Goal: Task Accomplishment & Management: Use online tool/utility

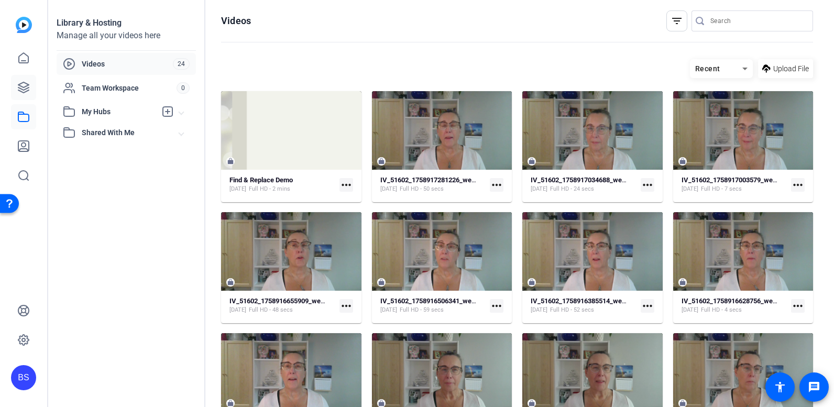
click at [21, 92] on icon at bounding box center [23, 87] width 10 height 10
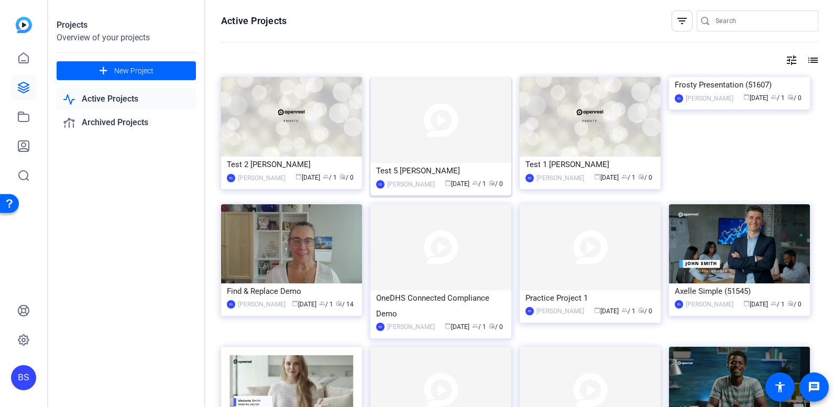
click at [437, 133] on img at bounding box center [440, 120] width 141 height 86
click at [272, 133] on img at bounding box center [291, 117] width 141 height 80
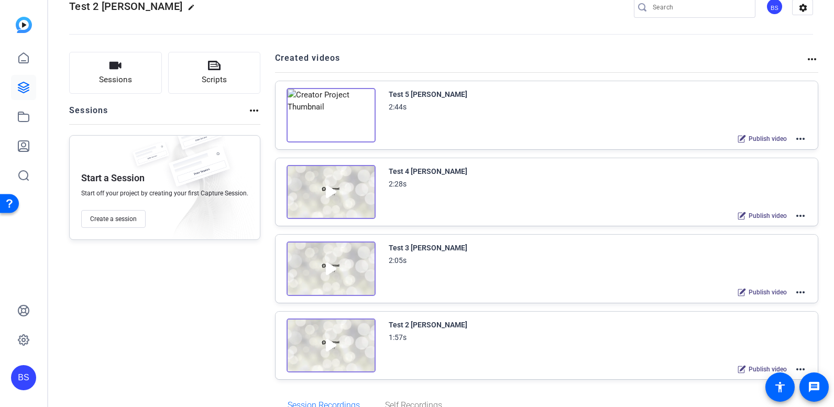
scroll to position [25, 0]
click at [496, 117] on div "Test 5 [PERSON_NAME] 2:44s Publish video more_horiz" at bounding box center [598, 116] width 418 height 58
click at [794, 135] on mat-icon "more_horiz" at bounding box center [800, 138] width 13 height 13
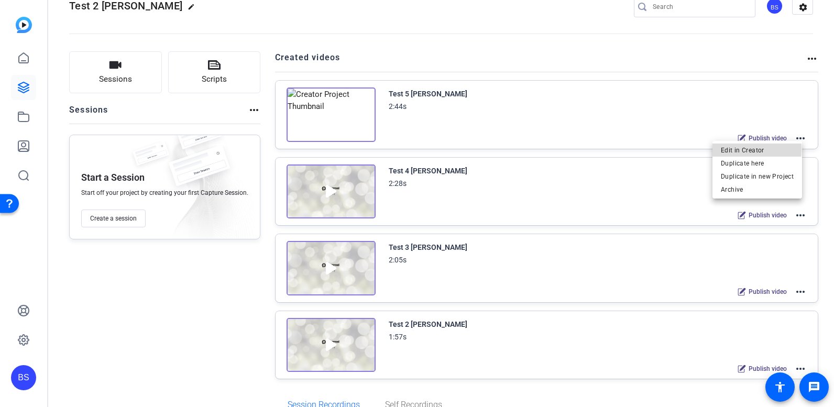
click at [735, 149] on span "Edit in Creator" at bounding box center [757, 150] width 73 height 13
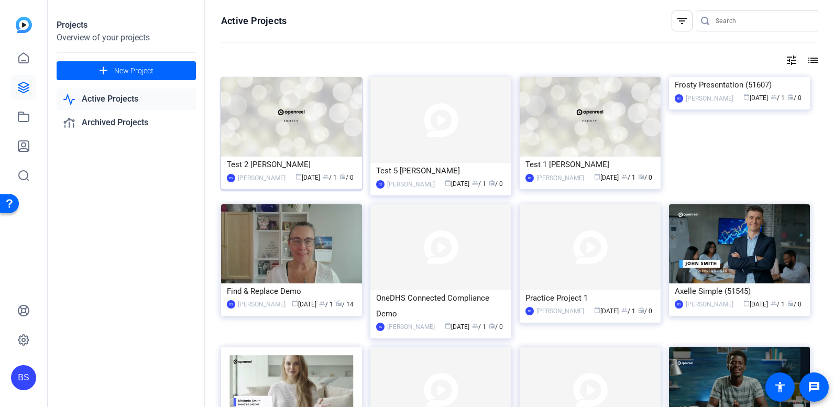
click at [235, 139] on img at bounding box center [291, 117] width 141 height 80
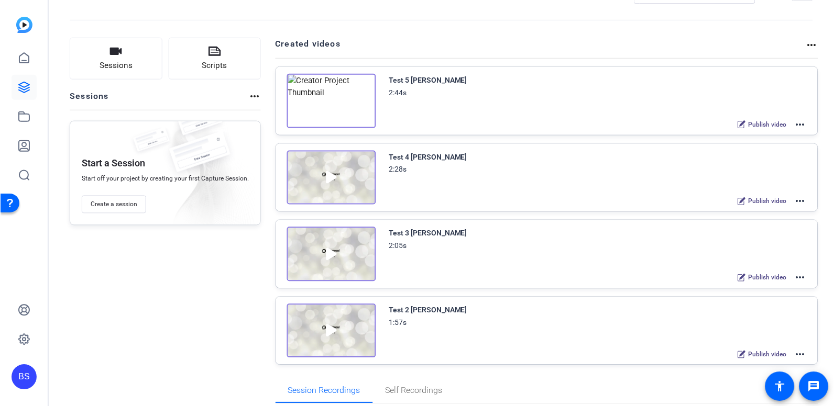
scroll to position [39, 0]
click at [794, 116] on div "Test 5 [PERSON_NAME] 2:44s Publish video more_horiz" at bounding box center [598, 102] width 418 height 58
click at [794, 123] on mat-icon "more_horiz" at bounding box center [800, 124] width 13 height 13
click at [744, 137] on span "Edit in Creator" at bounding box center [757, 136] width 73 height 13
click at [796, 120] on mat-icon "more_horiz" at bounding box center [800, 124] width 13 height 13
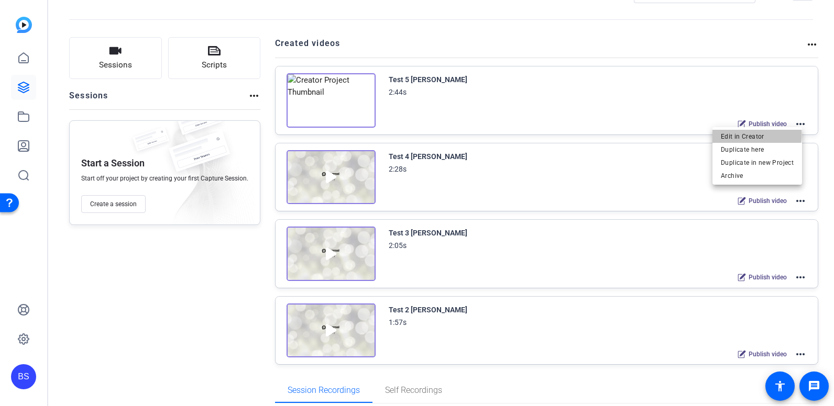
click at [744, 135] on span "Edit in Creator" at bounding box center [757, 136] width 73 height 13
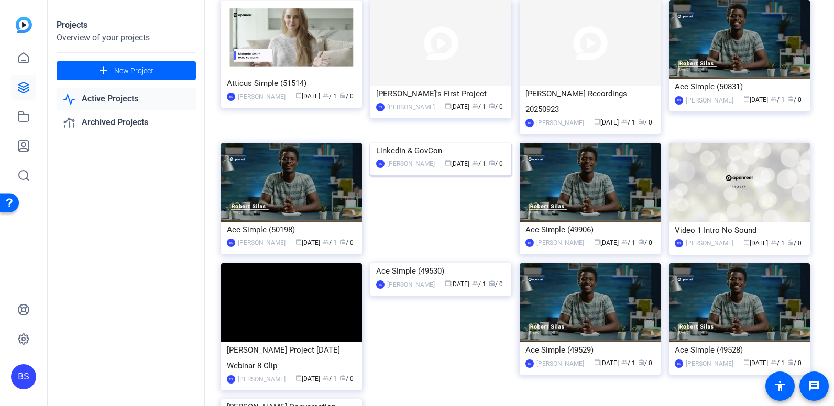
scroll to position [346, 0]
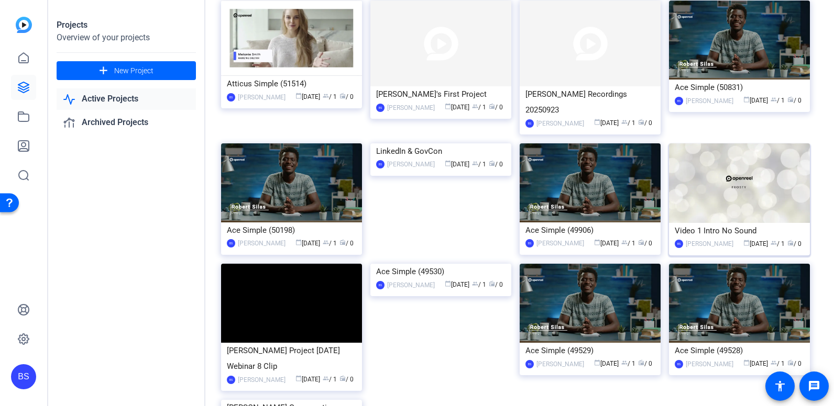
click at [743, 208] on img at bounding box center [739, 184] width 141 height 80
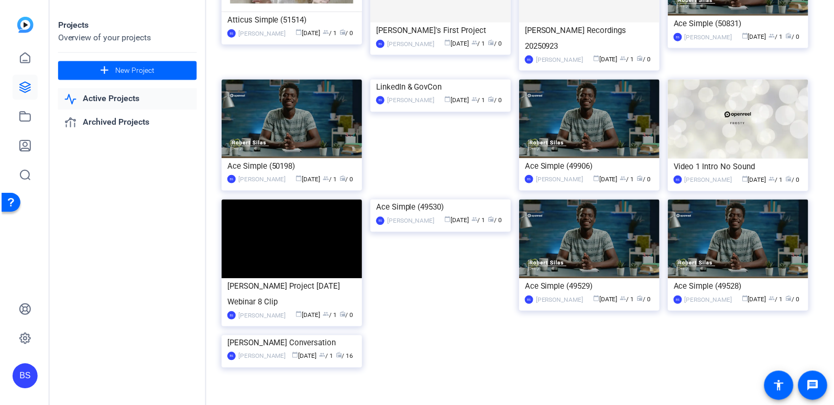
scroll to position [436, 0]
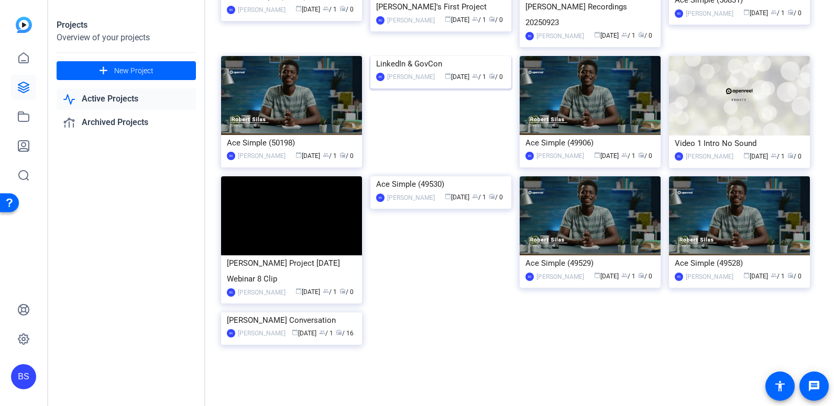
click at [429, 56] on img at bounding box center [440, 56] width 141 height 0
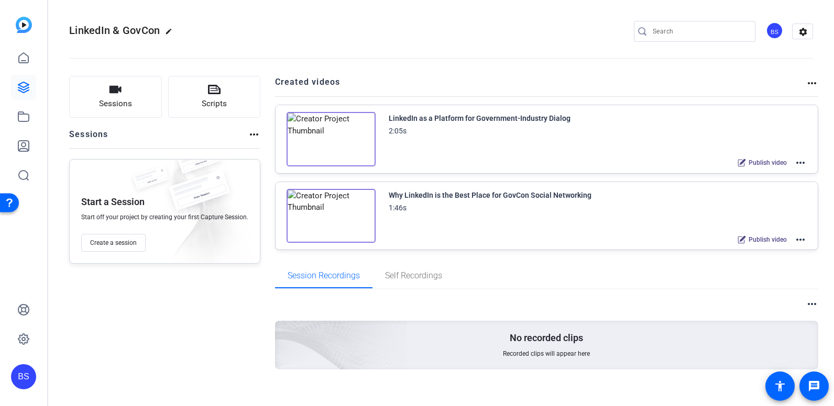
click at [797, 163] on mat-icon "more_horiz" at bounding box center [800, 163] width 13 height 13
click at [753, 171] on span "Edit in Creator" at bounding box center [757, 175] width 73 height 13
click at [24, 83] on icon at bounding box center [23, 87] width 10 height 10
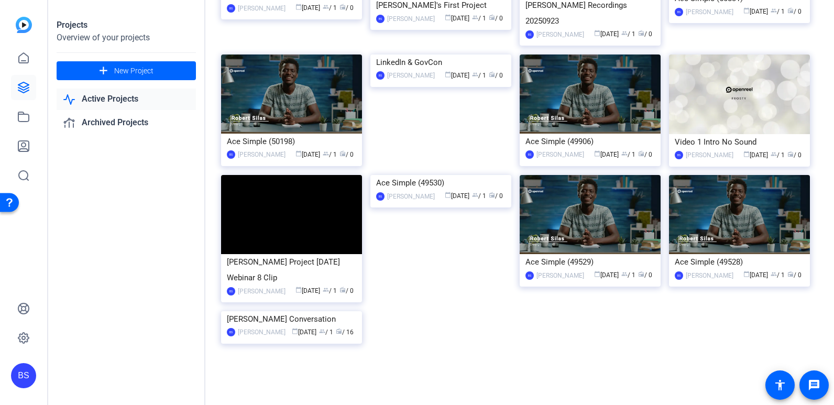
scroll to position [484, 0]
click at [20, 116] on icon at bounding box center [23, 117] width 13 height 13
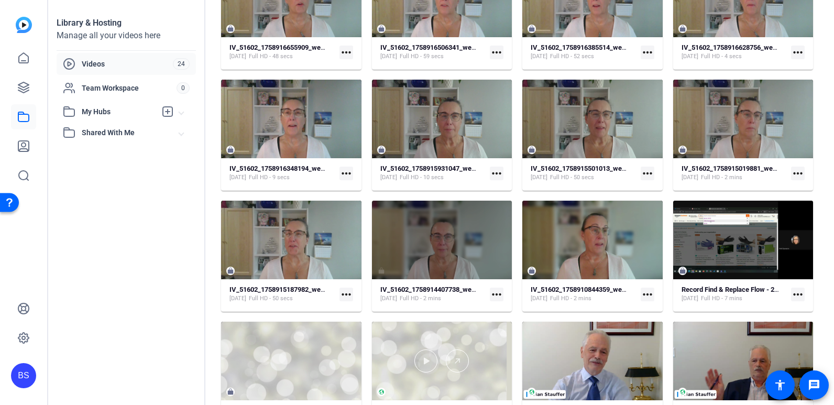
scroll to position [403, 0]
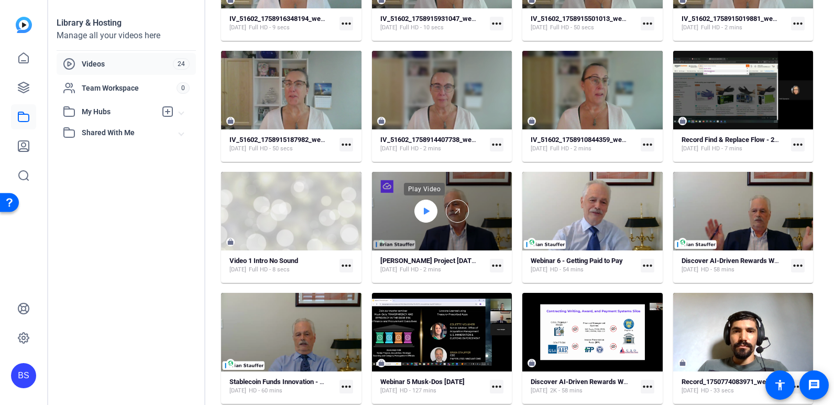
click at [422, 214] on icon at bounding box center [426, 211] width 8 height 13
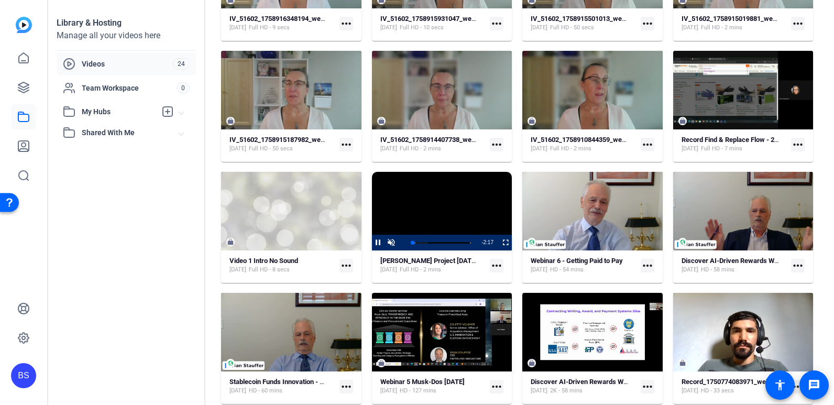
click at [491, 263] on mat-icon "more_horiz" at bounding box center [497, 266] width 14 height 14
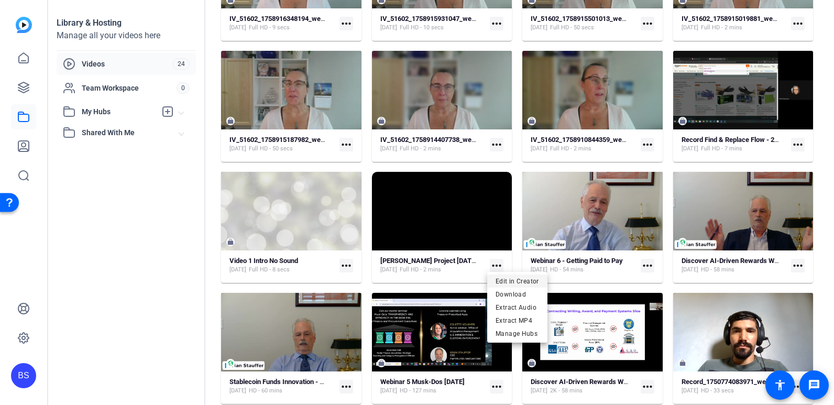
click at [506, 281] on span "Edit in Creator" at bounding box center [516, 280] width 43 height 13
